Goal: Task Accomplishment & Management: Use online tool/utility

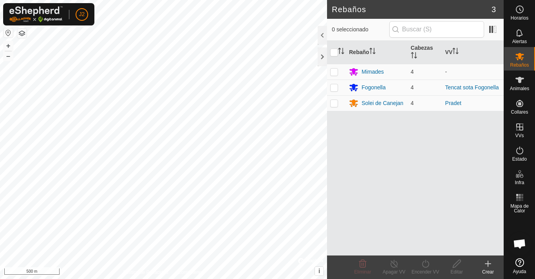
click at [7, 33] on button "button" at bounding box center [8, 32] width 9 height 9
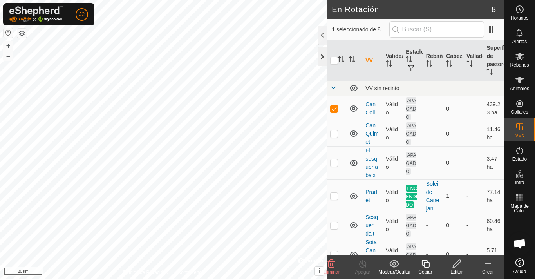
click at [322, 56] on div at bounding box center [322, 56] width 9 height 19
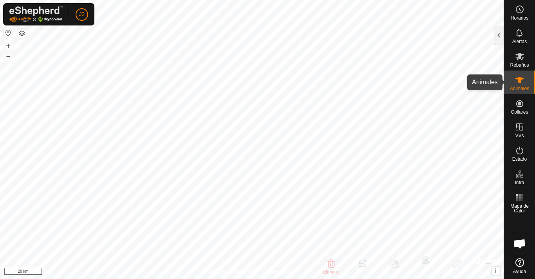
click at [519, 79] on icon at bounding box center [519, 80] width 9 height 6
click at [20, 34] on button "button" at bounding box center [21, 33] width 9 height 9
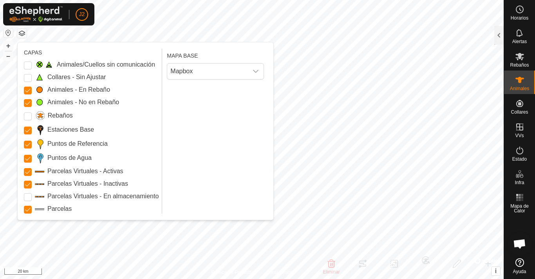
click at [20, 34] on button "button" at bounding box center [21, 33] width 9 height 9
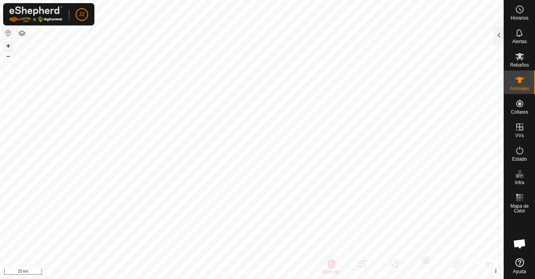
click at [9, 47] on button "+" at bounding box center [8, 45] width 9 height 9
click at [9, 57] on button "–" at bounding box center [8, 55] width 9 height 9
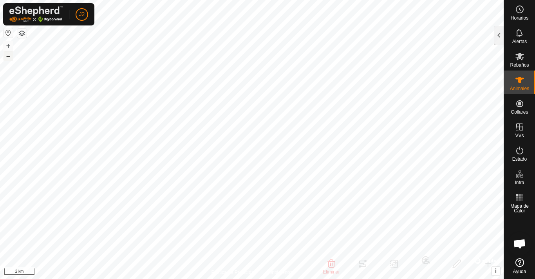
click at [9, 57] on button "–" at bounding box center [8, 55] width 9 height 9
checkbox input "true"
checkbox input "false"
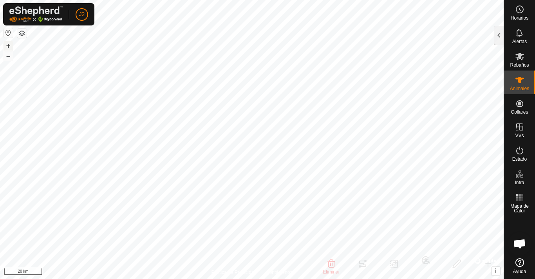
click at [7, 45] on button "+" at bounding box center [8, 45] width 9 height 9
checkbox input "true"
click at [7, 55] on button "–" at bounding box center [8, 55] width 9 height 9
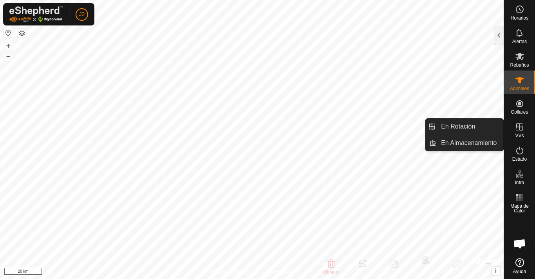
click at [521, 130] on icon at bounding box center [519, 126] width 7 height 7
click at [520, 128] on icon at bounding box center [519, 126] width 9 height 9
click at [466, 126] on link "En Rotación" at bounding box center [469, 127] width 67 height 16
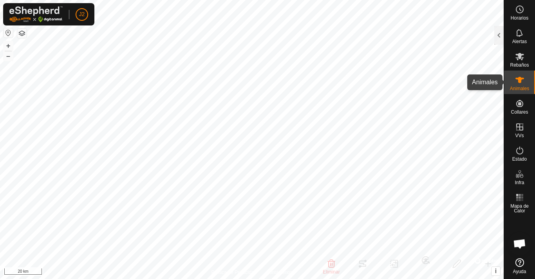
click at [521, 81] on icon at bounding box center [519, 80] width 9 height 6
click at [9, 45] on button "+" at bounding box center [8, 45] width 9 height 9
click at [8, 57] on button "–" at bounding box center [8, 55] width 9 height 9
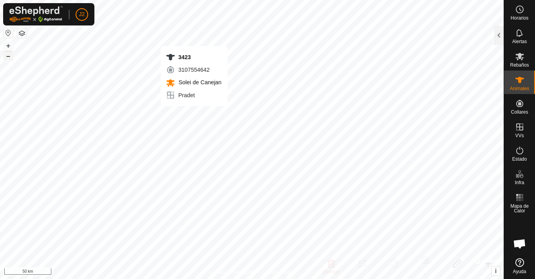
checkbox input "true"
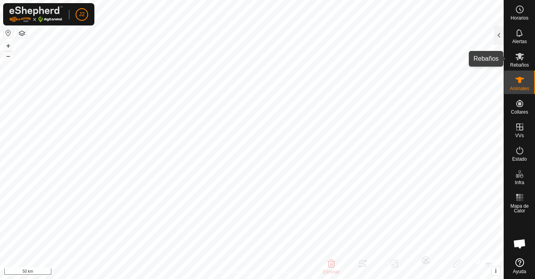
click at [518, 57] on icon at bounding box center [519, 56] width 9 height 7
checkbox input "true"
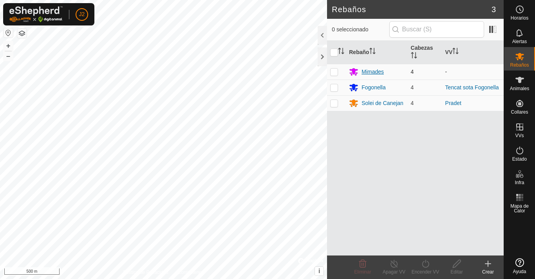
click at [371, 71] on div "Mimades" at bounding box center [372, 72] width 22 height 8
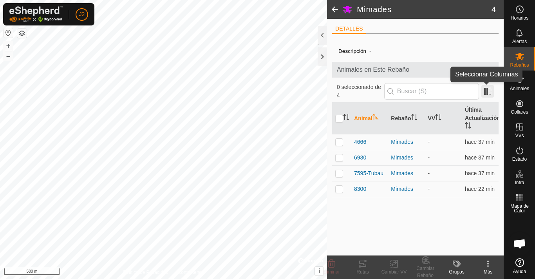
click at [486, 92] on span at bounding box center [487, 91] width 13 height 13
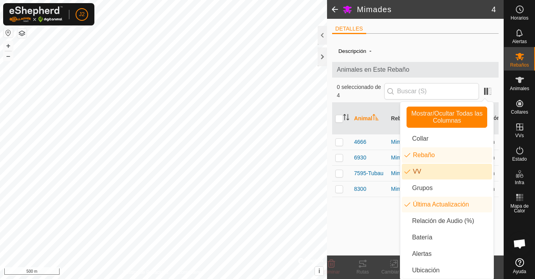
click at [425, 173] on li "VV" at bounding box center [447, 172] width 90 height 16
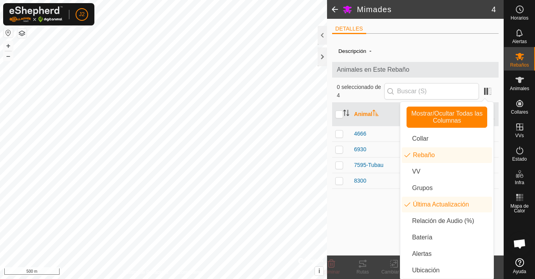
click at [376, 113] on icon "Activar para ordenar" at bounding box center [375, 113] width 6 height 6
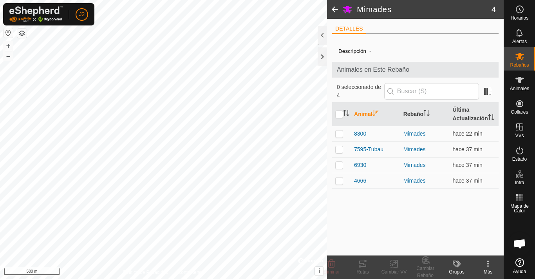
click at [338, 134] on p-checkbox at bounding box center [339, 133] width 8 height 6
checkbox input "true"
click at [393, 91] on p-inputicon at bounding box center [390, 91] width 6 height 6
click at [393, 92] on p-inputicon at bounding box center [390, 91] width 6 height 6
click at [363, 265] on icon at bounding box center [362, 263] width 9 height 9
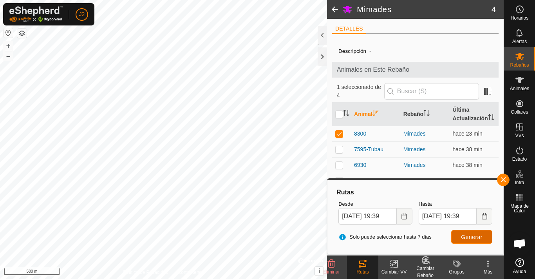
click at [470, 238] on span "Generar" at bounding box center [472, 237] width 22 height 6
click at [468, 238] on span "Generar" at bounding box center [472, 237] width 22 height 6
click at [359, 268] on div "Rutas" at bounding box center [362, 271] width 31 height 7
click at [322, 57] on div at bounding box center [322, 56] width 9 height 19
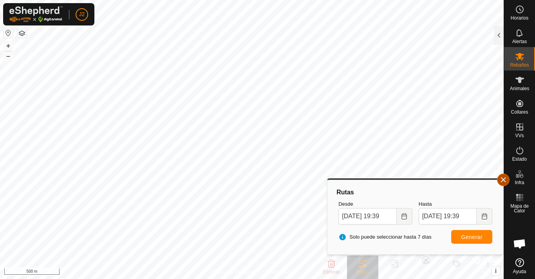
click at [502, 181] on button "button" at bounding box center [503, 179] width 13 height 13
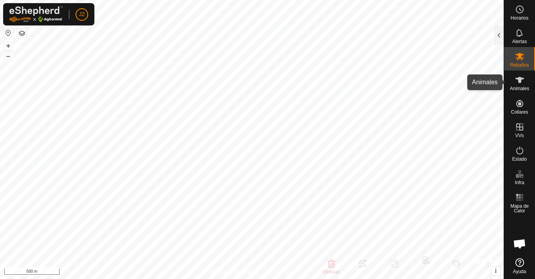
click at [517, 81] on icon at bounding box center [519, 79] width 9 height 9
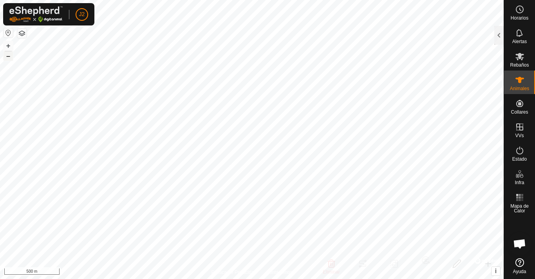
click at [7, 57] on button "–" at bounding box center [8, 55] width 9 height 9
checkbox input "false"
checkbox input "true"
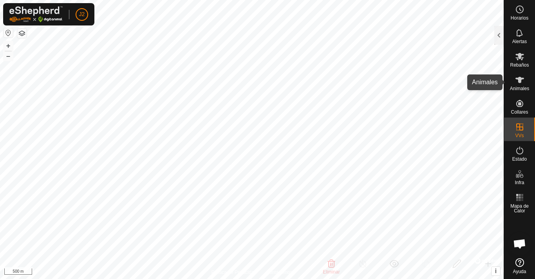
click at [520, 83] on icon at bounding box center [519, 80] width 9 height 6
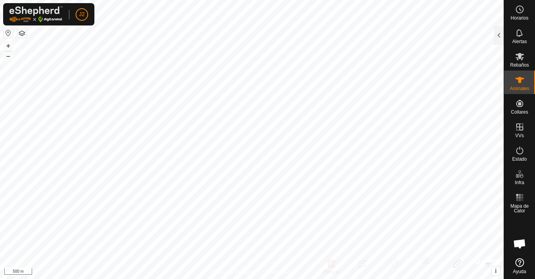
click at [520, 83] on icon at bounding box center [519, 80] width 9 height 6
click at [518, 80] on icon at bounding box center [519, 80] width 9 height 6
click at [519, 83] on icon at bounding box center [519, 80] width 9 height 6
click at [21, 33] on button "button" at bounding box center [21, 33] width 9 height 9
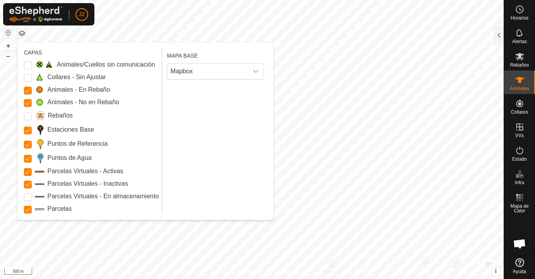
click at [21, 33] on button "button" at bounding box center [21, 33] width 9 height 9
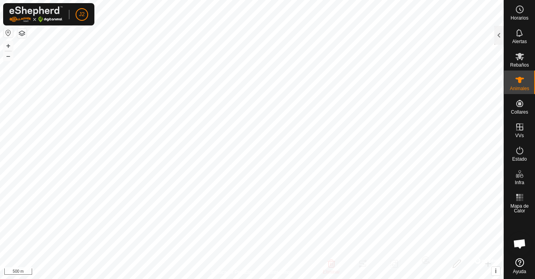
click at [8, 33] on button "button" at bounding box center [8, 32] width 9 height 9
click at [521, 80] on icon at bounding box center [519, 80] width 9 height 6
checkbox input "false"
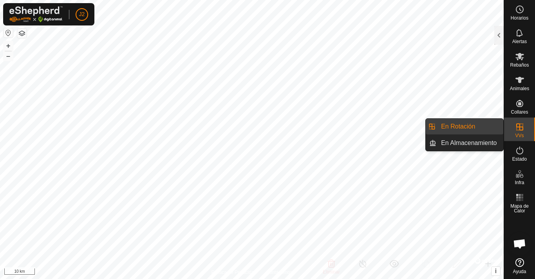
click at [519, 127] on icon at bounding box center [519, 126] width 7 height 7
click at [464, 125] on link "En Rotación" at bounding box center [469, 127] width 67 height 16
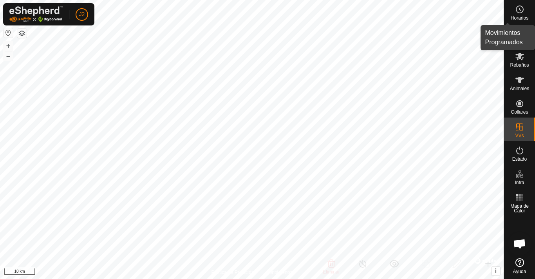
click at [519, 12] on icon at bounding box center [519, 9] width 9 height 9
